Goal: Task Accomplishment & Management: Manage account settings

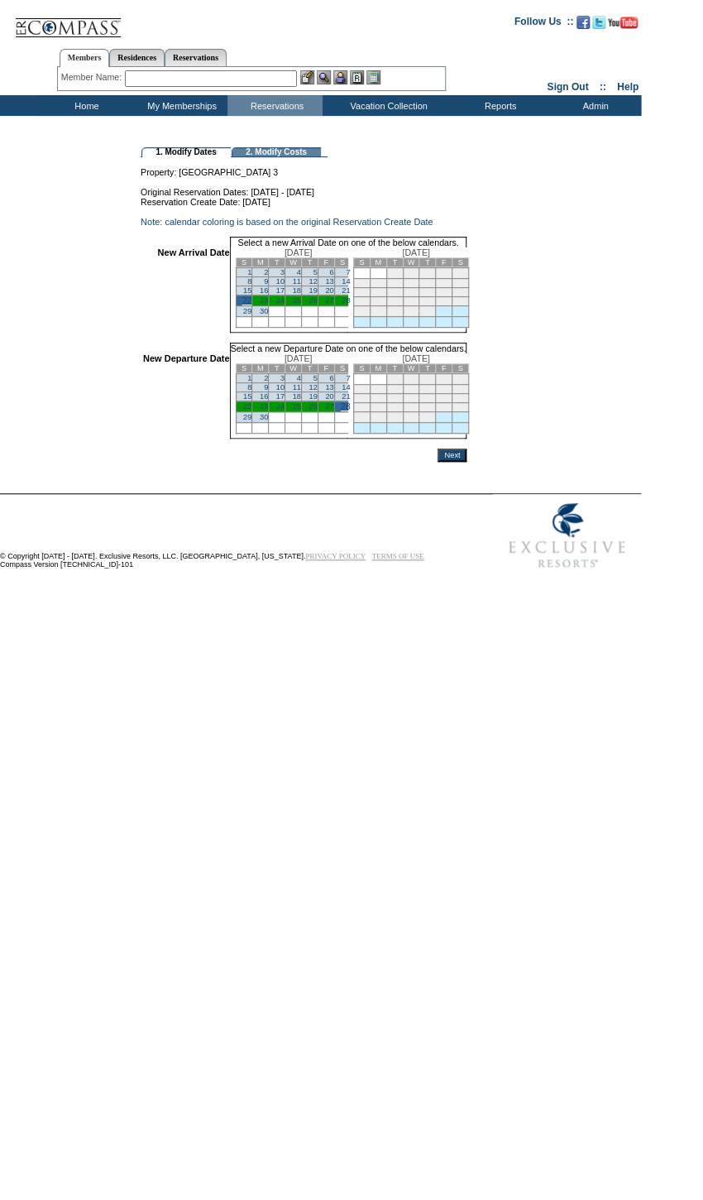
click at [467, 462] on input "Next" at bounding box center [452, 454] width 29 height 13
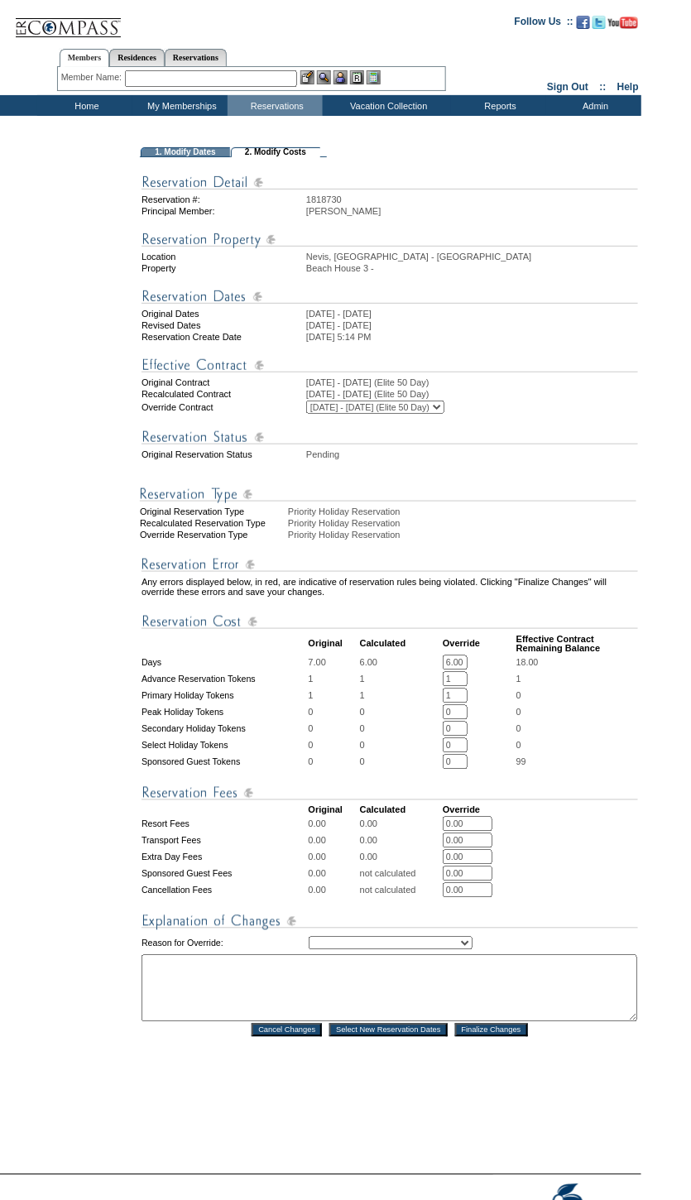
click at [456, 950] on select "Creating Continuous Stay Days Rebooked After Cancellation Editing Occupant Expe…" at bounding box center [391, 943] width 164 height 13
select select "1043"
click at [309, 950] on select "Creating Continuous Stay Days Rebooked After Cancellation Editing Occupant Expe…" at bounding box center [391, 943] width 164 height 13
click at [431, 1009] on textarea at bounding box center [390, 988] width 496 height 67
type textarea "."
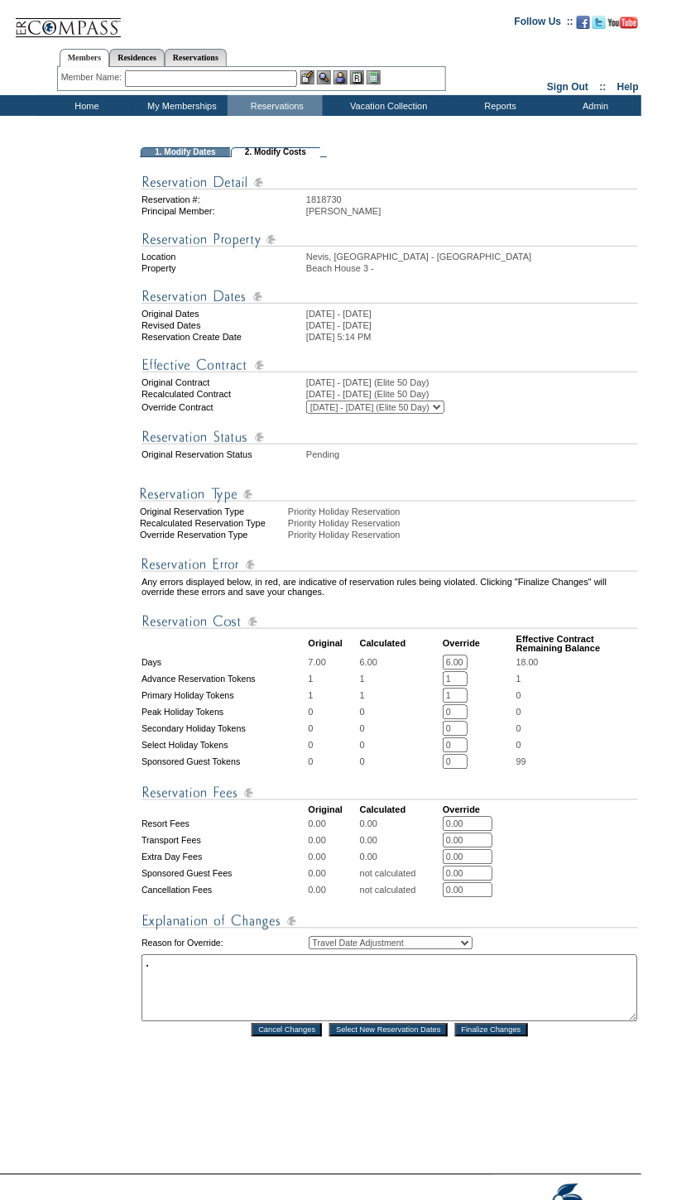
click at [488, 1037] on input "Finalize Changes" at bounding box center [491, 1030] width 73 height 13
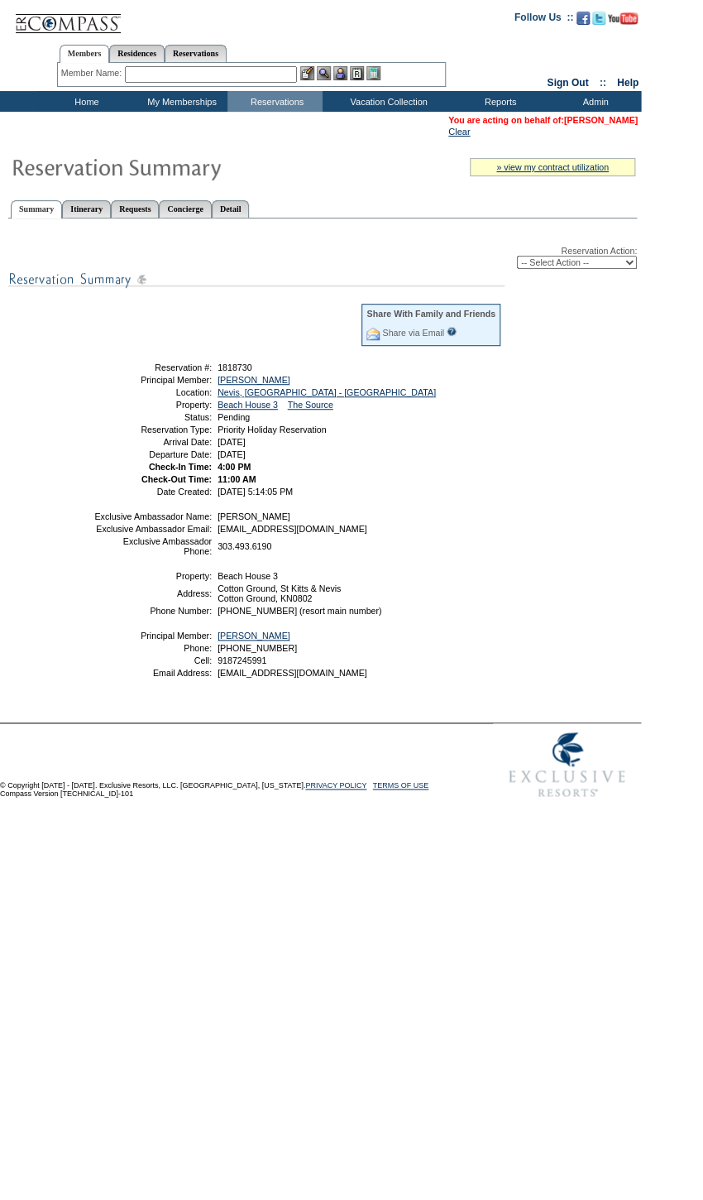
click at [585, 118] on link "Elizabeth Perkins" at bounding box center [601, 120] width 74 height 10
